Goal: Task Accomplishment & Management: Complete application form

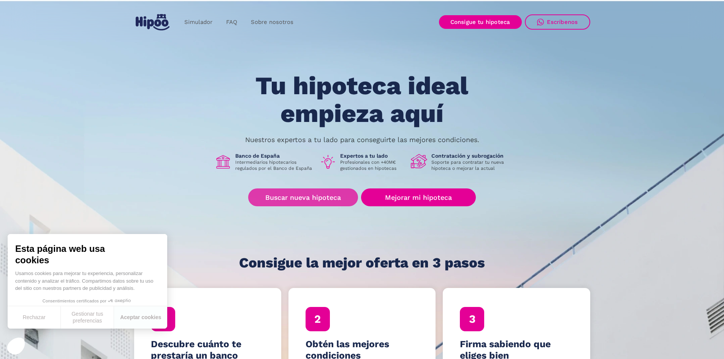
click at [324, 198] on link "Buscar nueva hipoteca" at bounding box center [303, 197] width 110 height 18
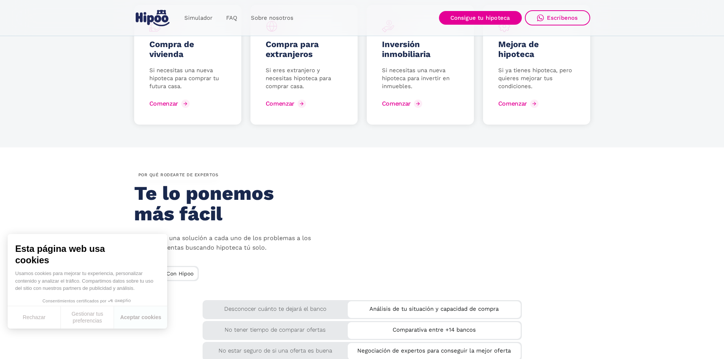
scroll to position [988, 0]
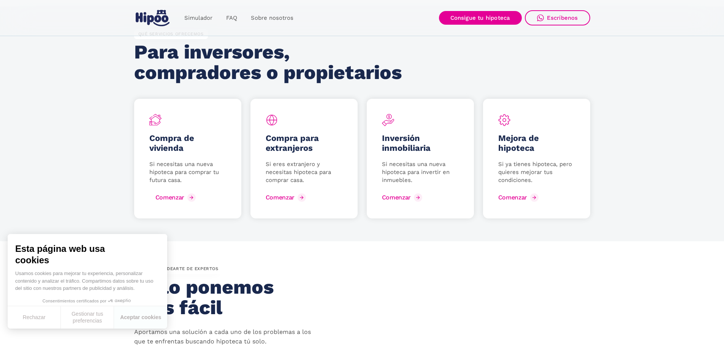
click at [165, 195] on div "Comenzar" at bounding box center [169, 197] width 29 height 7
